Goal: Find specific page/section: Find specific page/section

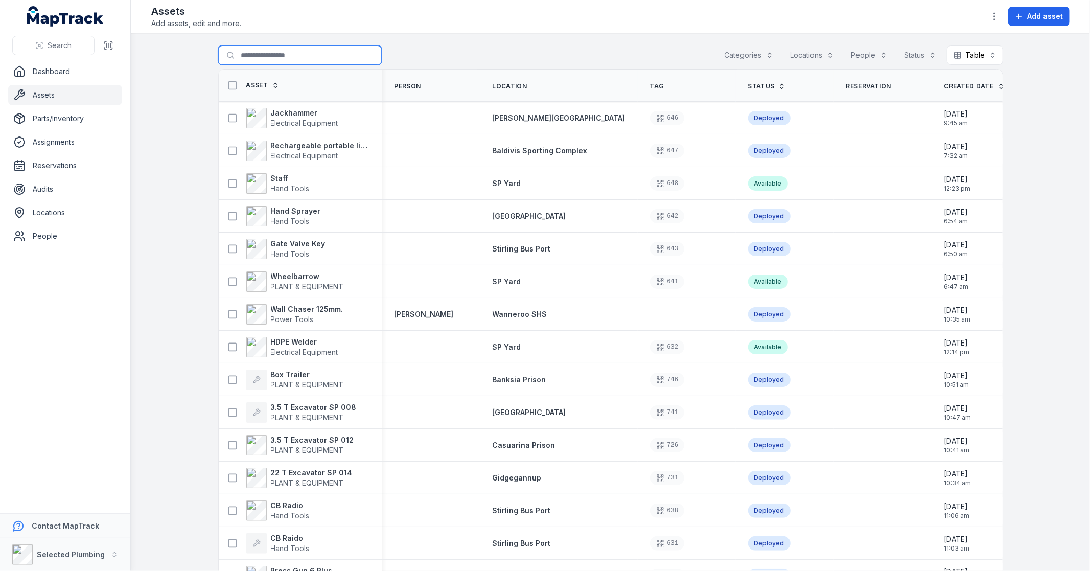
click at [248, 53] on input "Search for assets" at bounding box center [300, 55] width 164 height 19
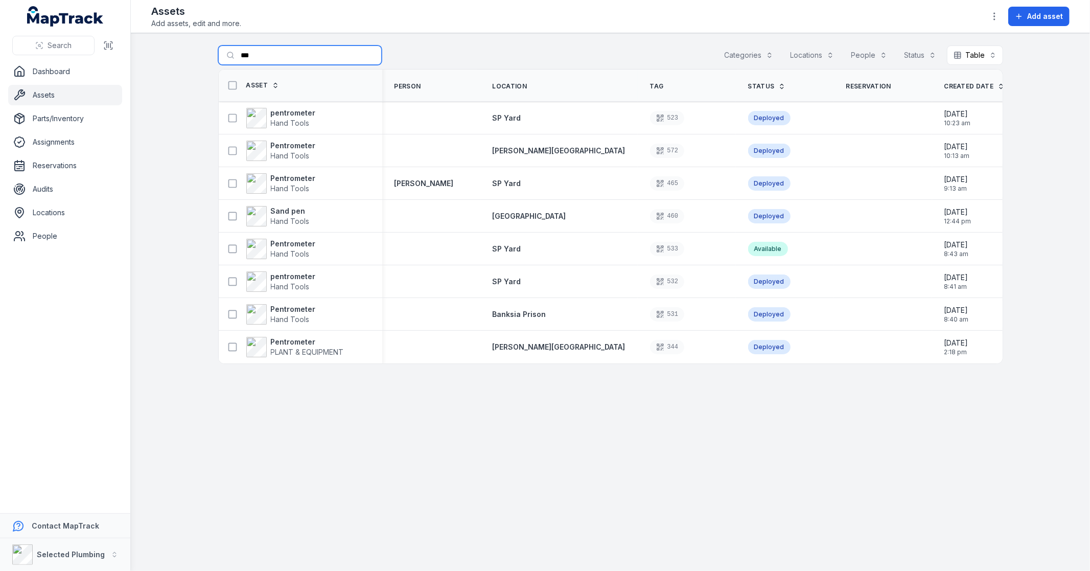
type input "***"
click at [277, 350] on span "PLANT & EQUIPMENT" at bounding box center [307, 352] width 73 height 9
click at [292, 305] on strong "Pentrometer" at bounding box center [293, 309] width 45 height 10
